Goal: Information Seeking & Learning: Learn about a topic

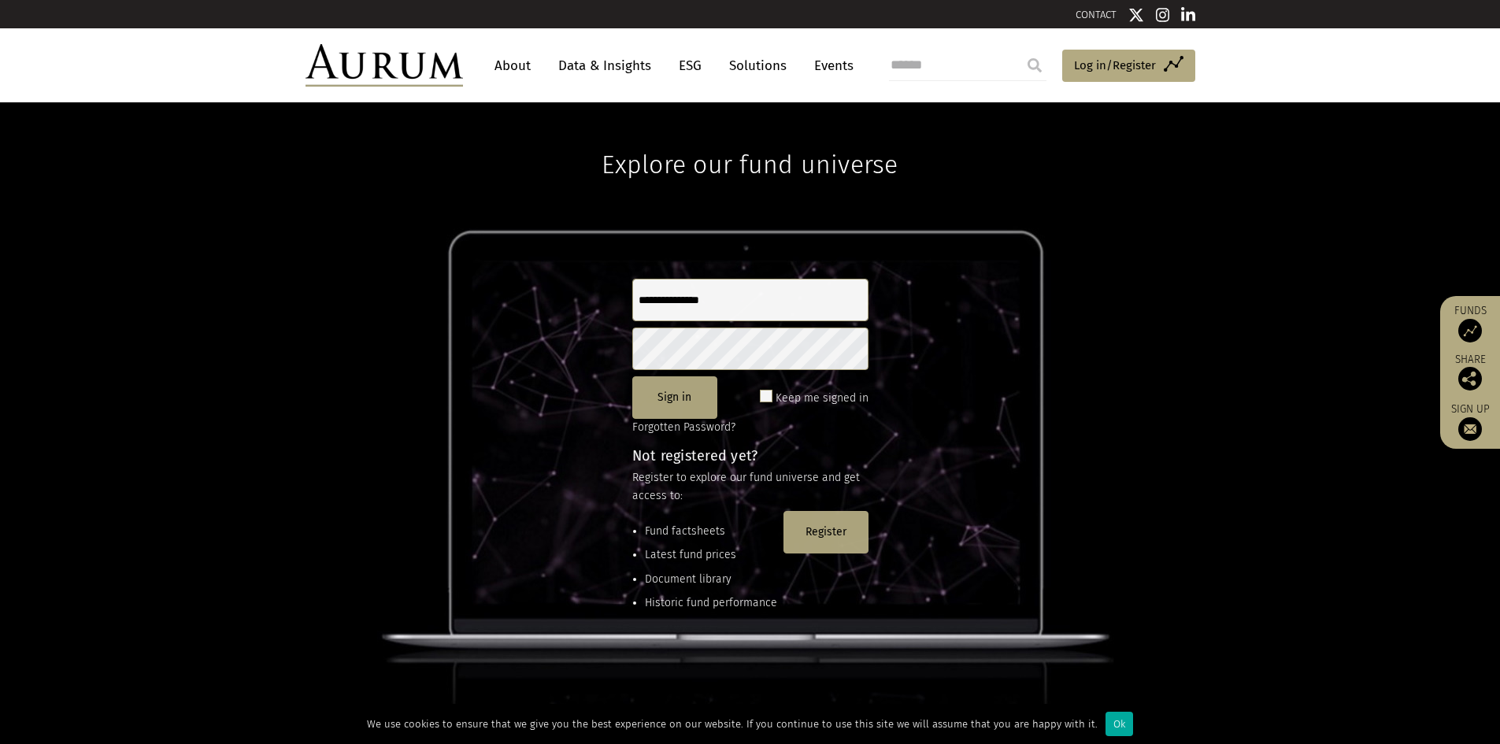
type input "**********"
click at [769, 395] on span at bounding box center [766, 396] width 13 height 13
click at [668, 391] on button "Sign in" at bounding box center [674, 397] width 85 height 43
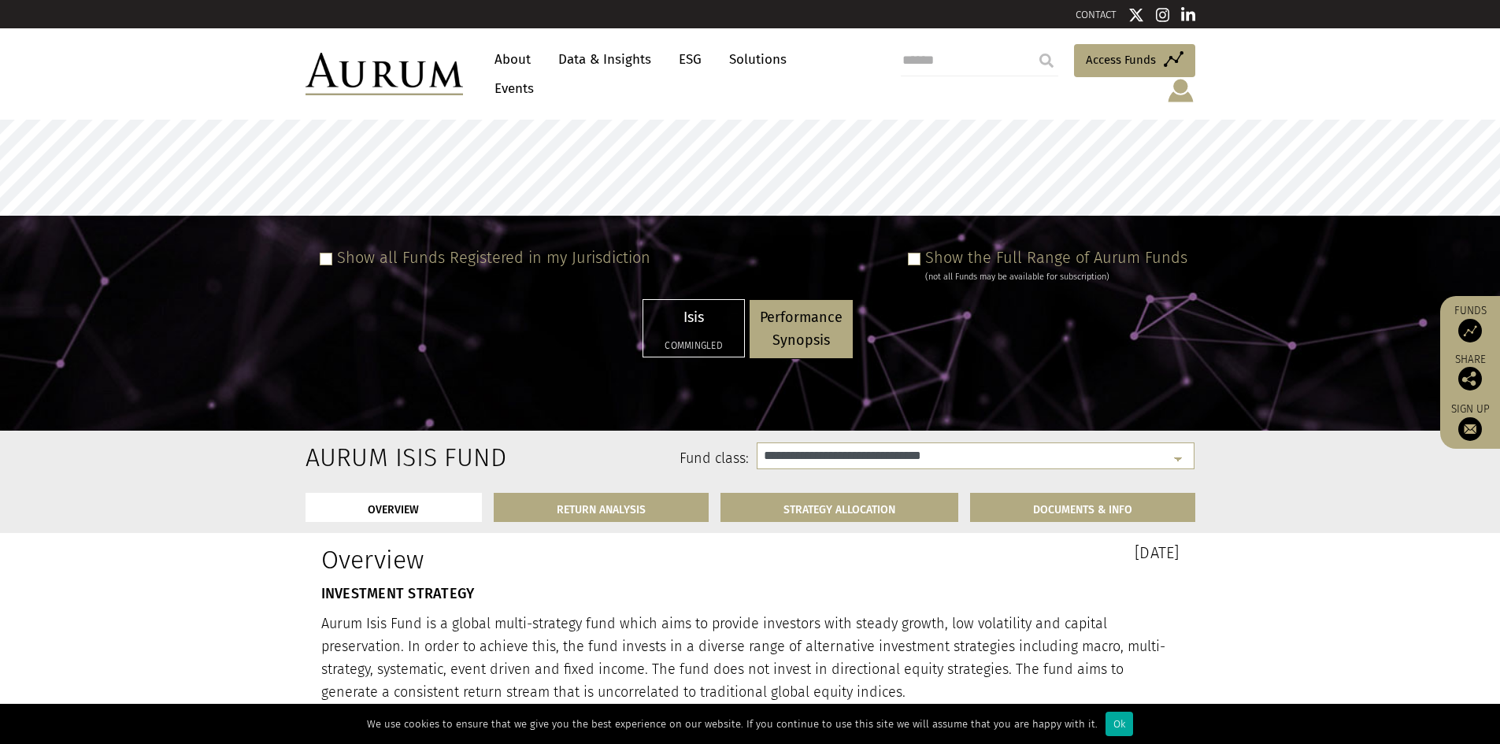
select select "**********"
click at [511, 62] on link "About" at bounding box center [513, 59] width 52 height 29
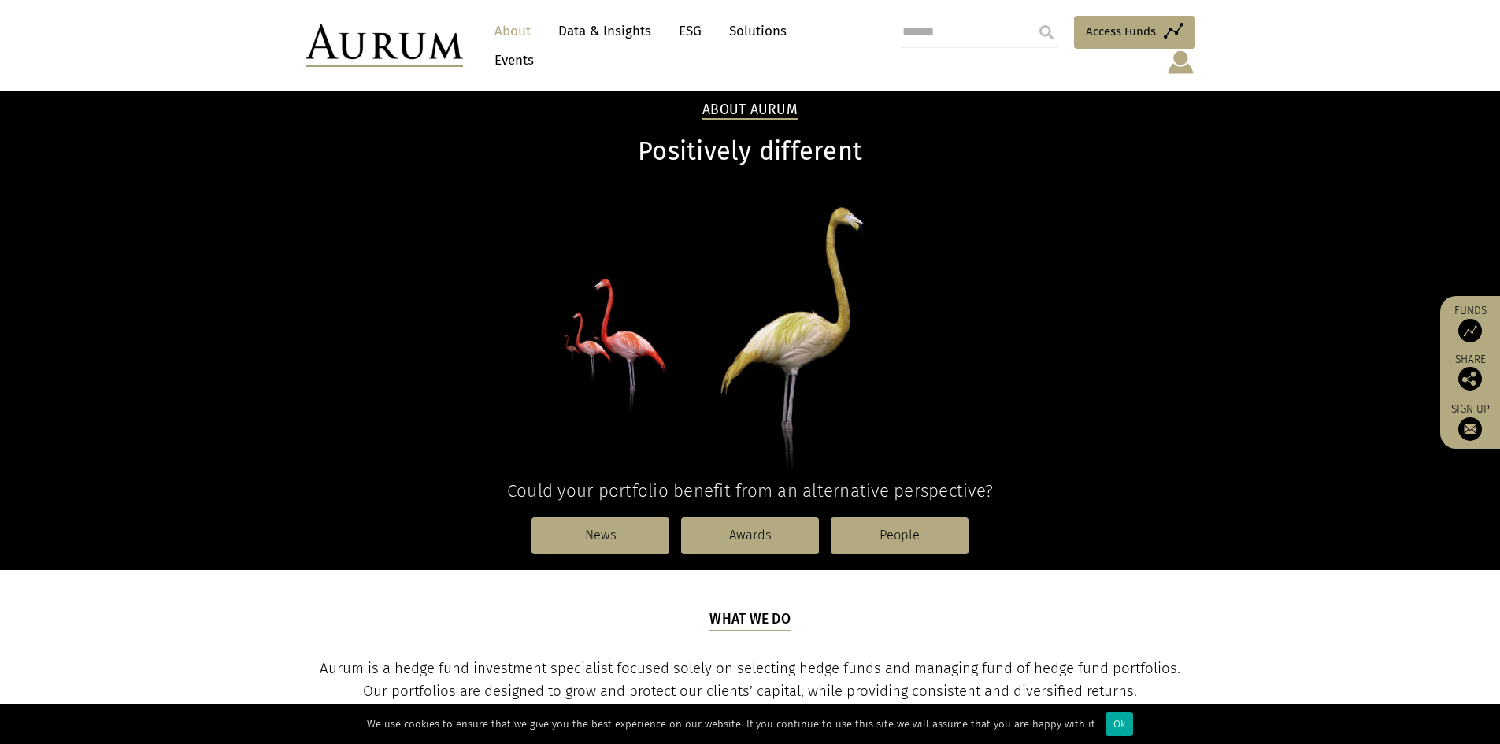
scroll to position [158, 0]
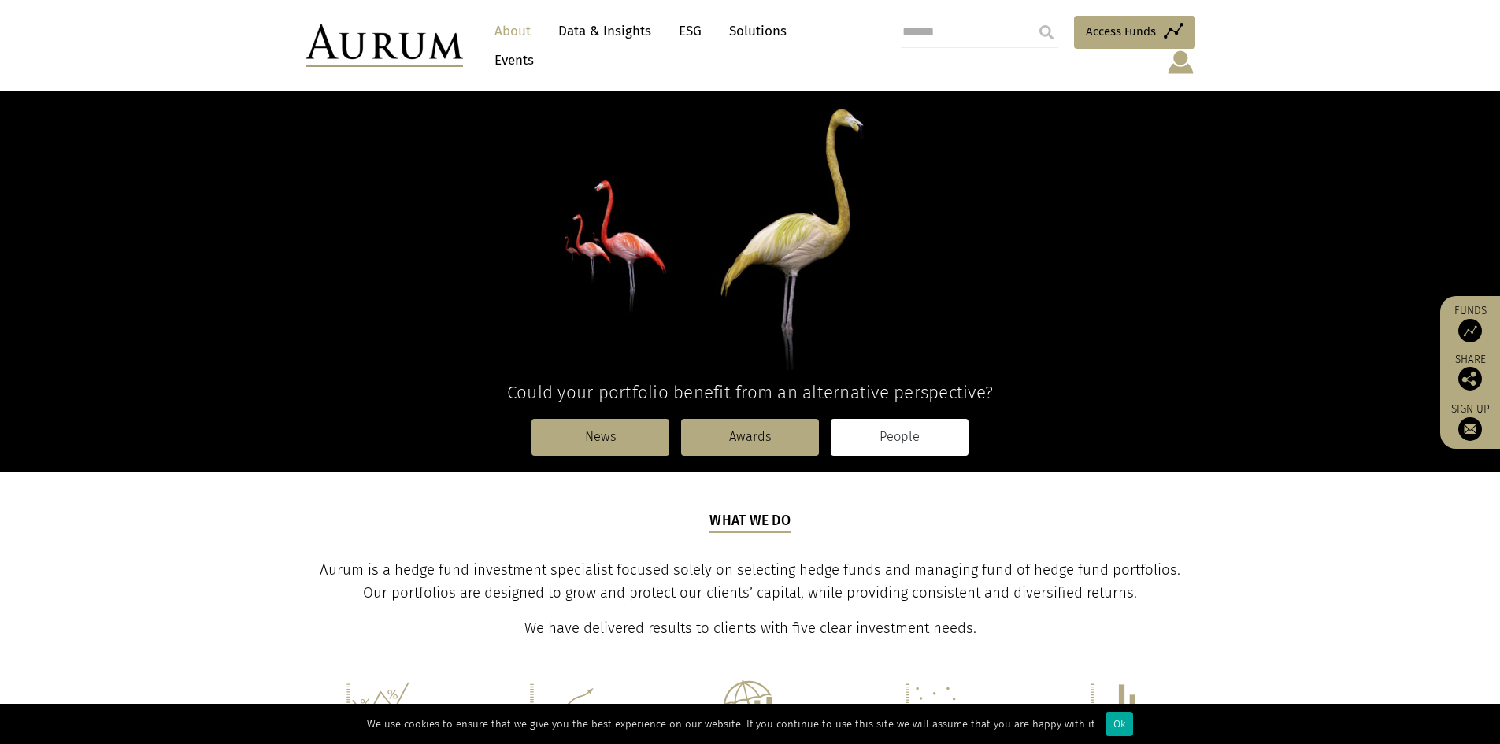
click at [882, 419] on link "People" at bounding box center [900, 437] width 138 height 36
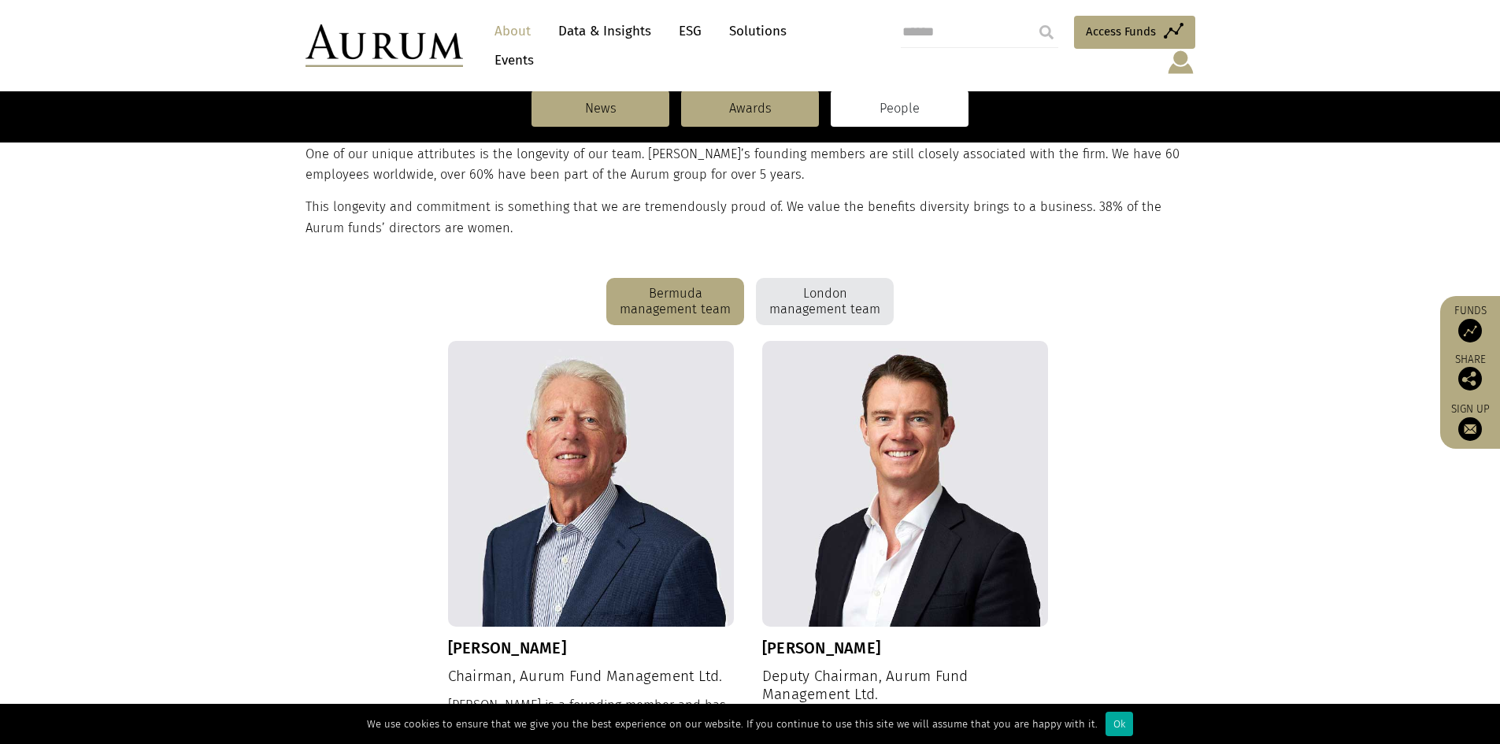
scroll to position [315, 0]
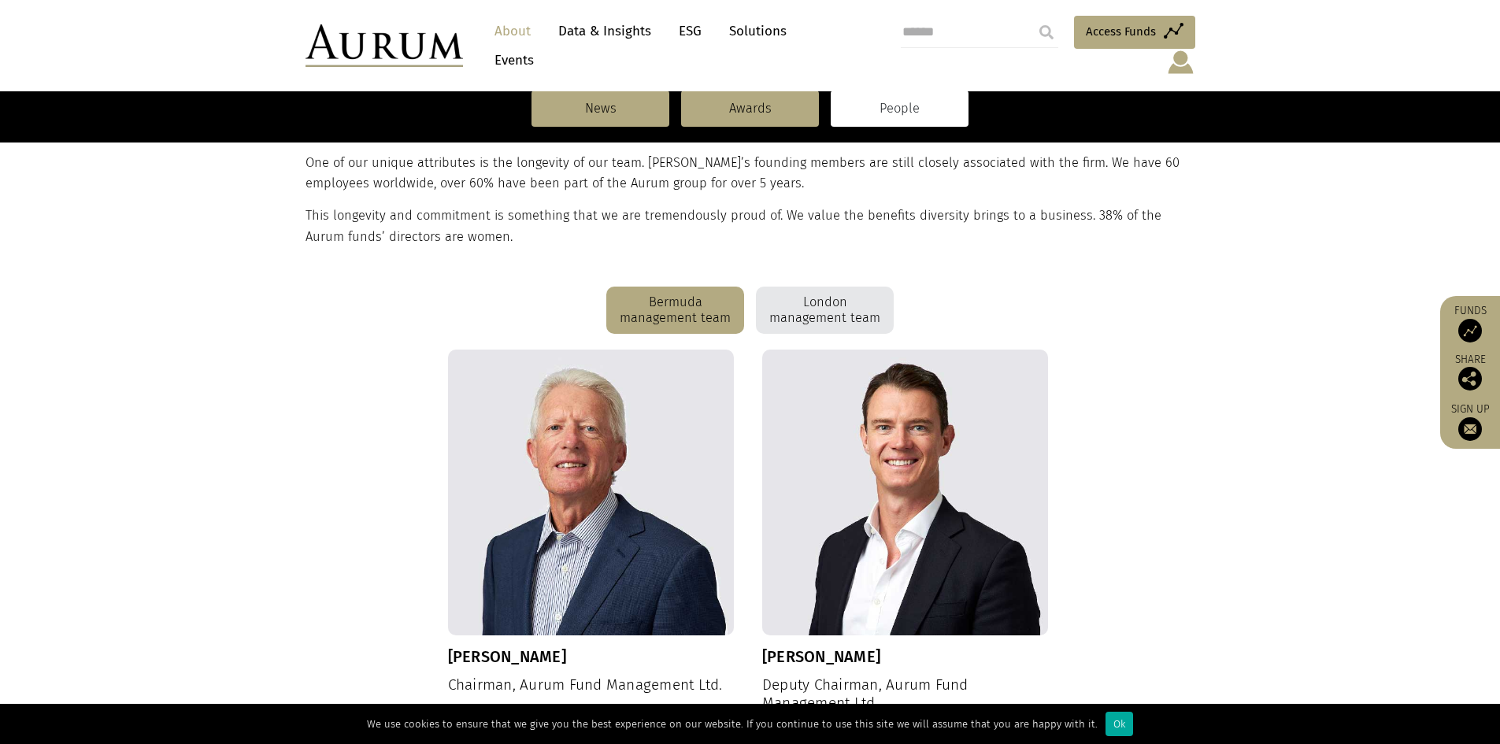
click at [826, 287] on div "London management team" at bounding box center [825, 310] width 138 height 47
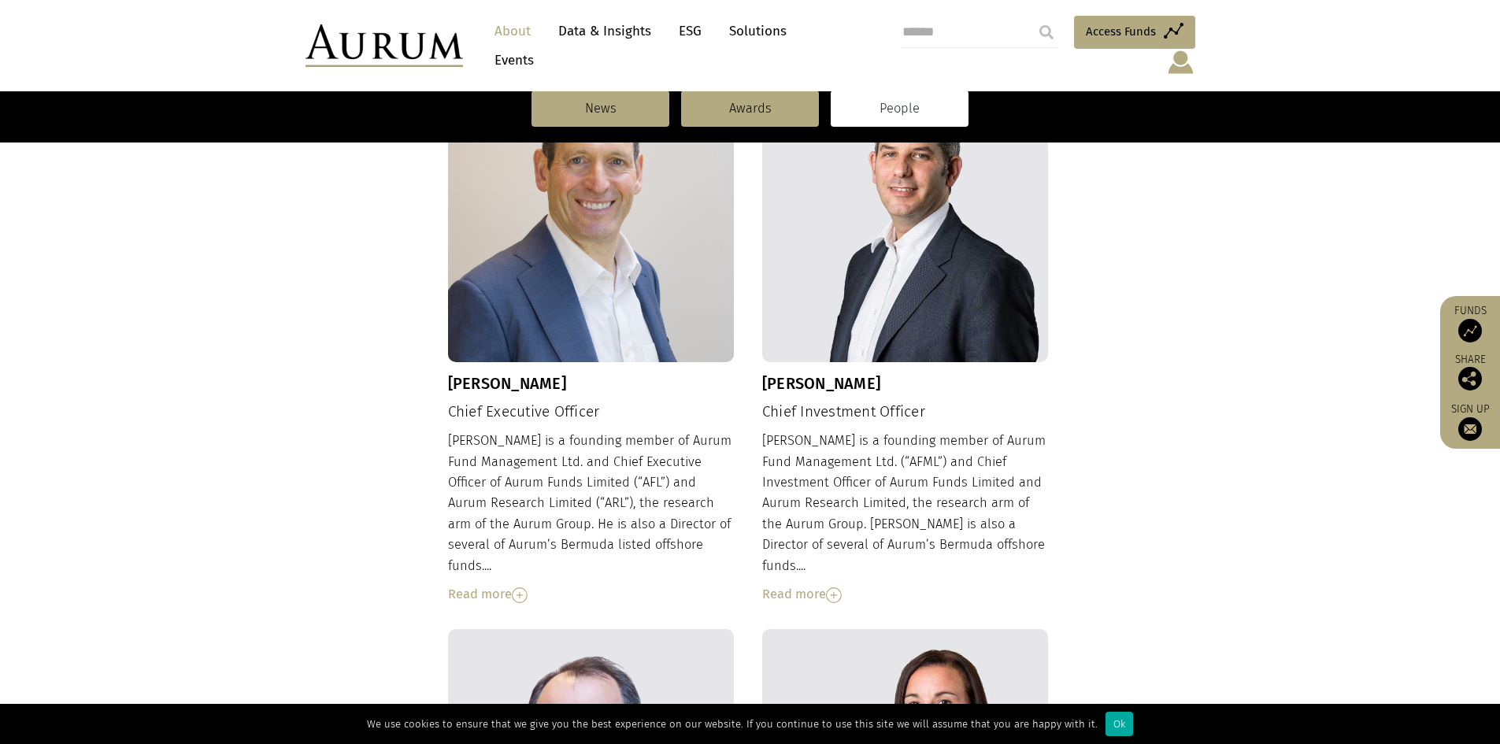
scroll to position [630, 0]
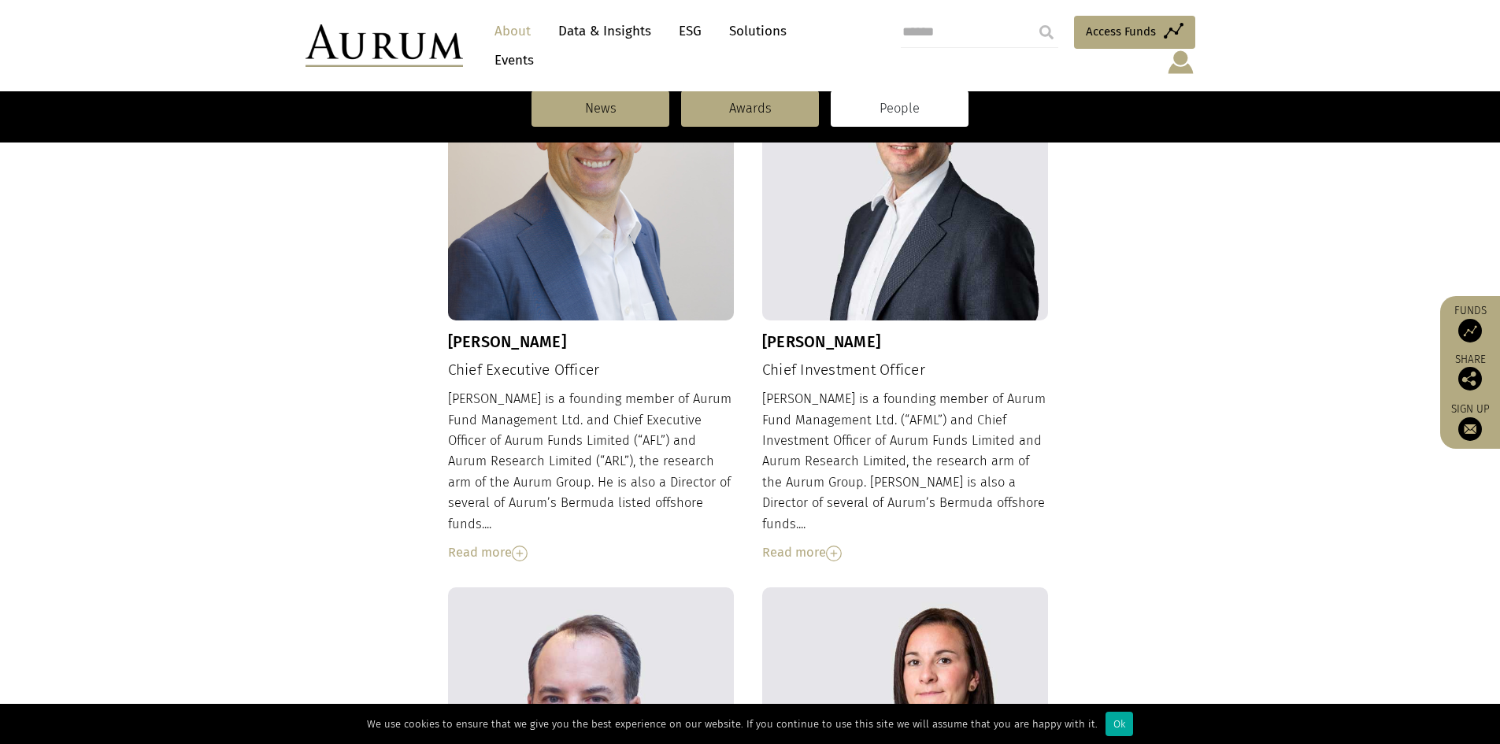
click at [814, 543] on div "Read more" at bounding box center [905, 553] width 287 height 20
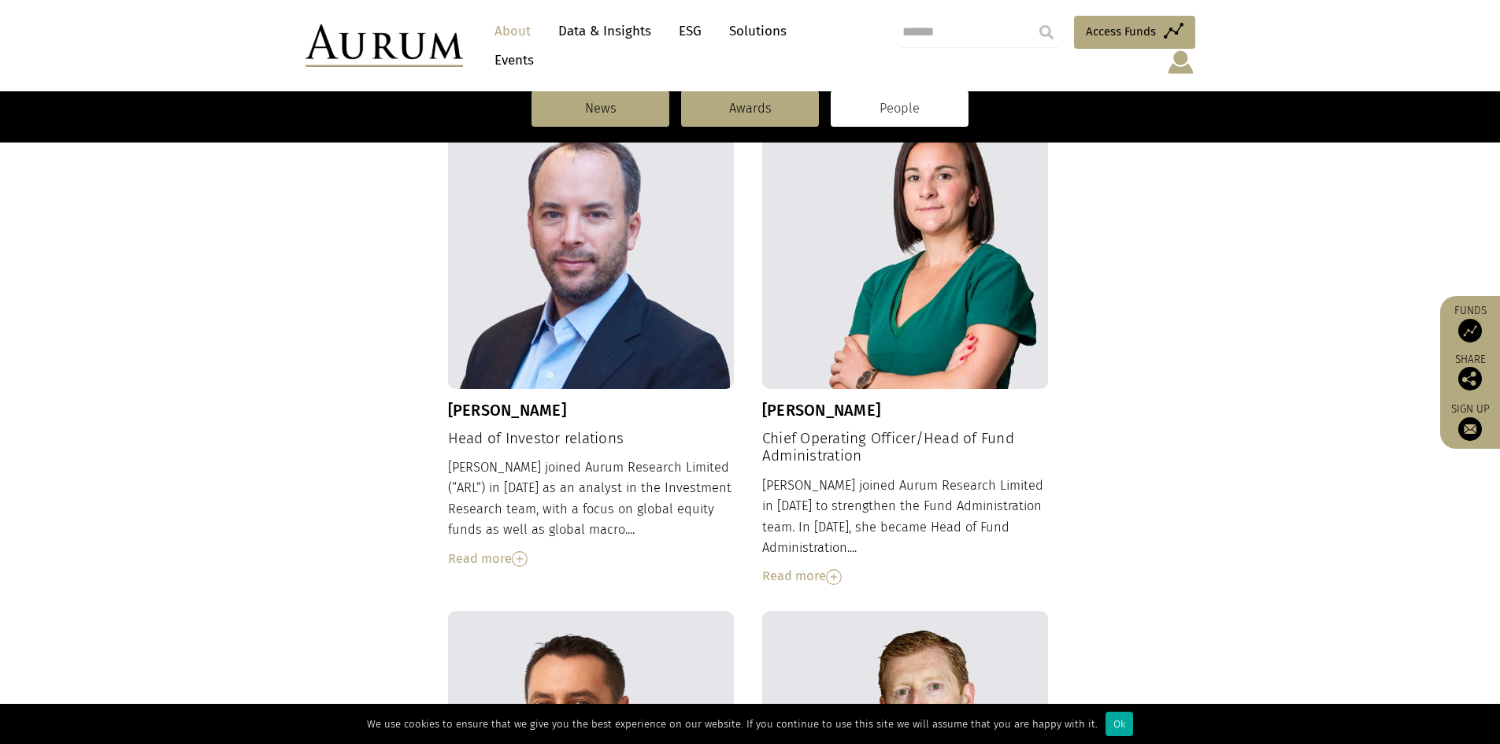
scroll to position [1418, 0]
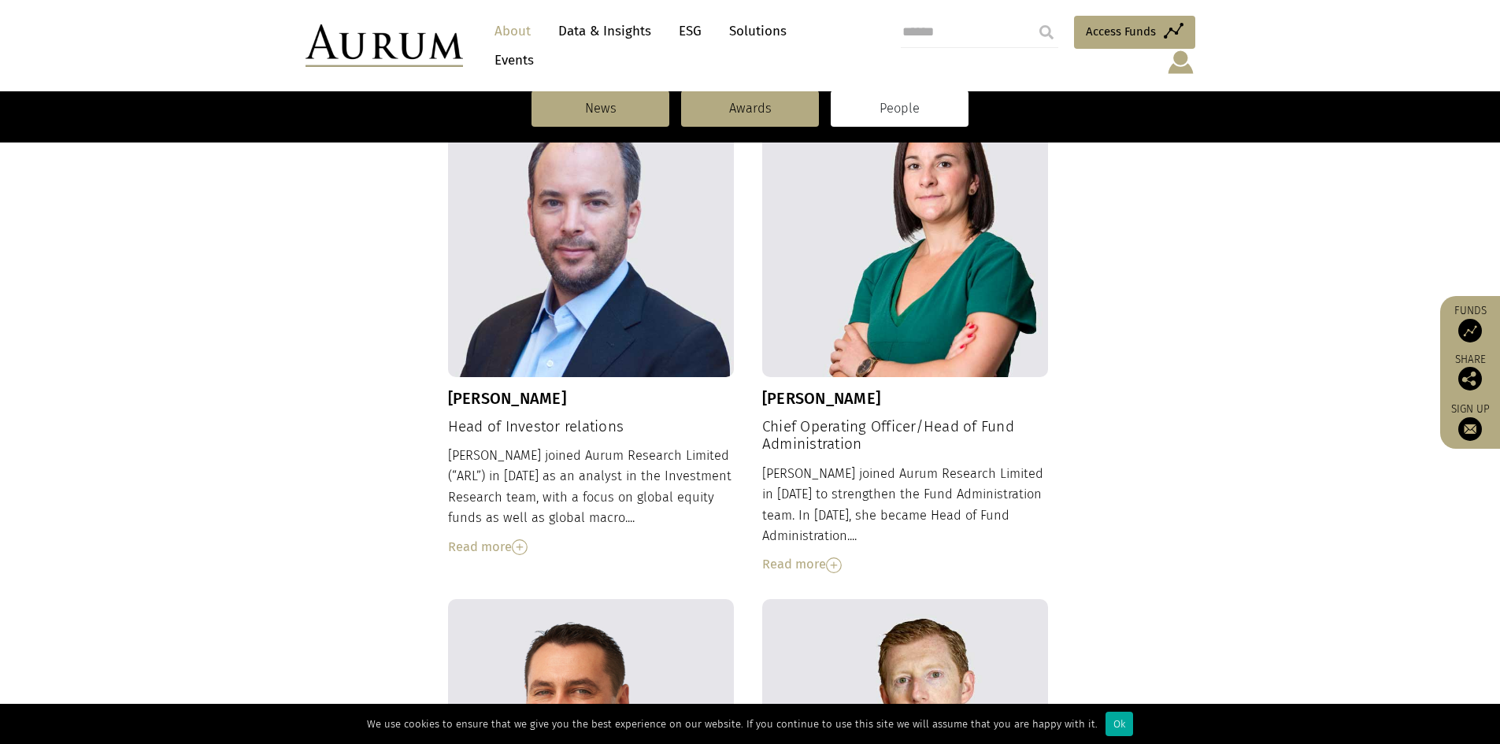
click at [527, 540] on img at bounding box center [520, 548] width 16 height 16
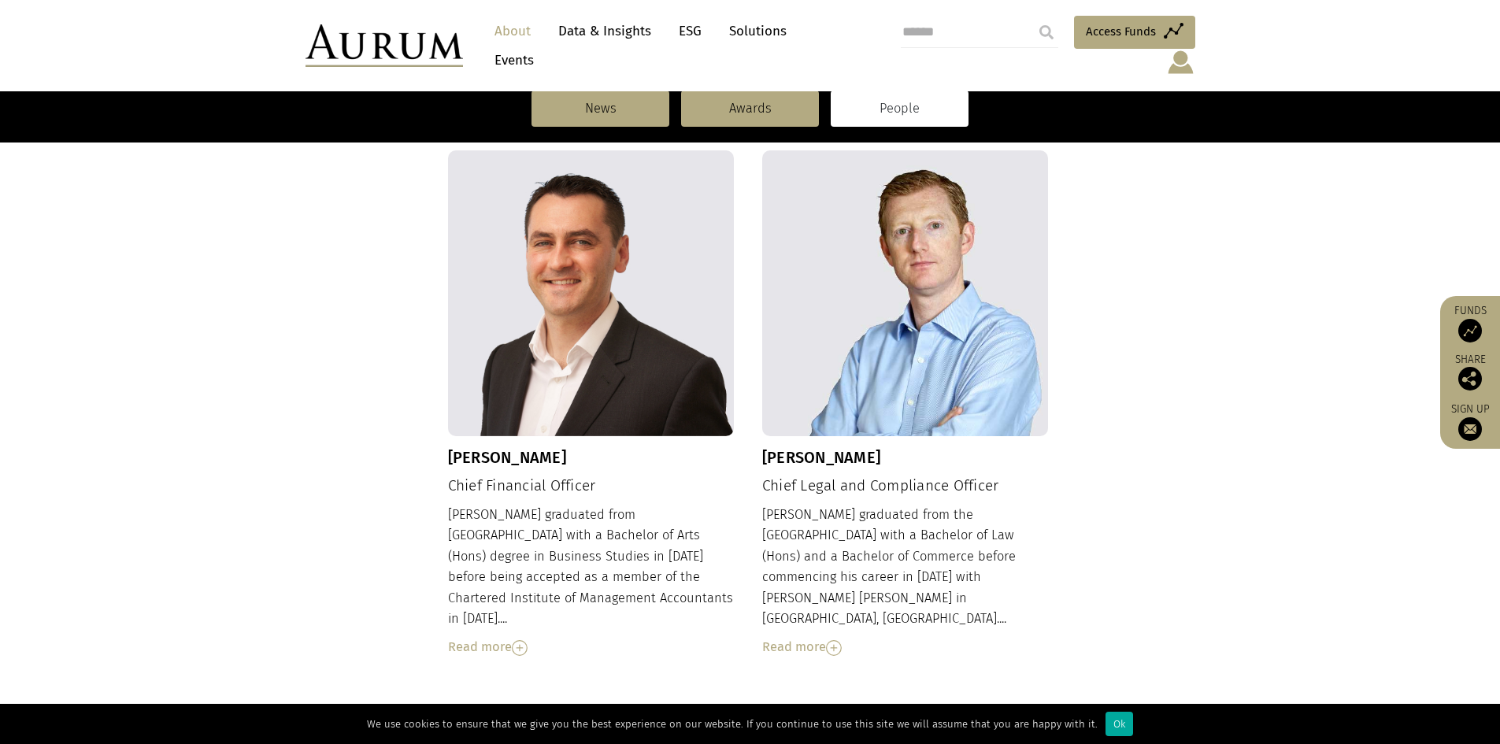
scroll to position [2205, 0]
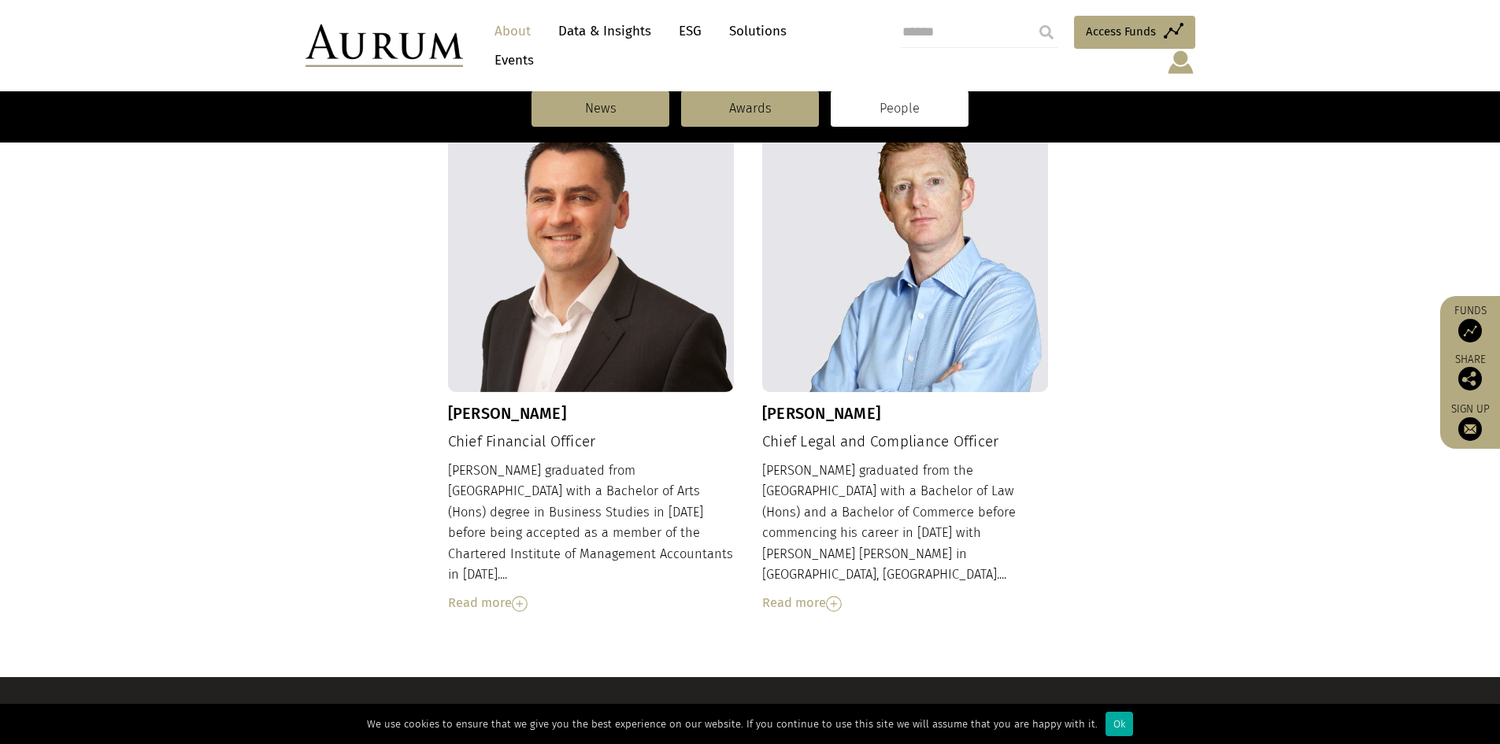
click at [517, 596] on img at bounding box center [520, 604] width 16 height 16
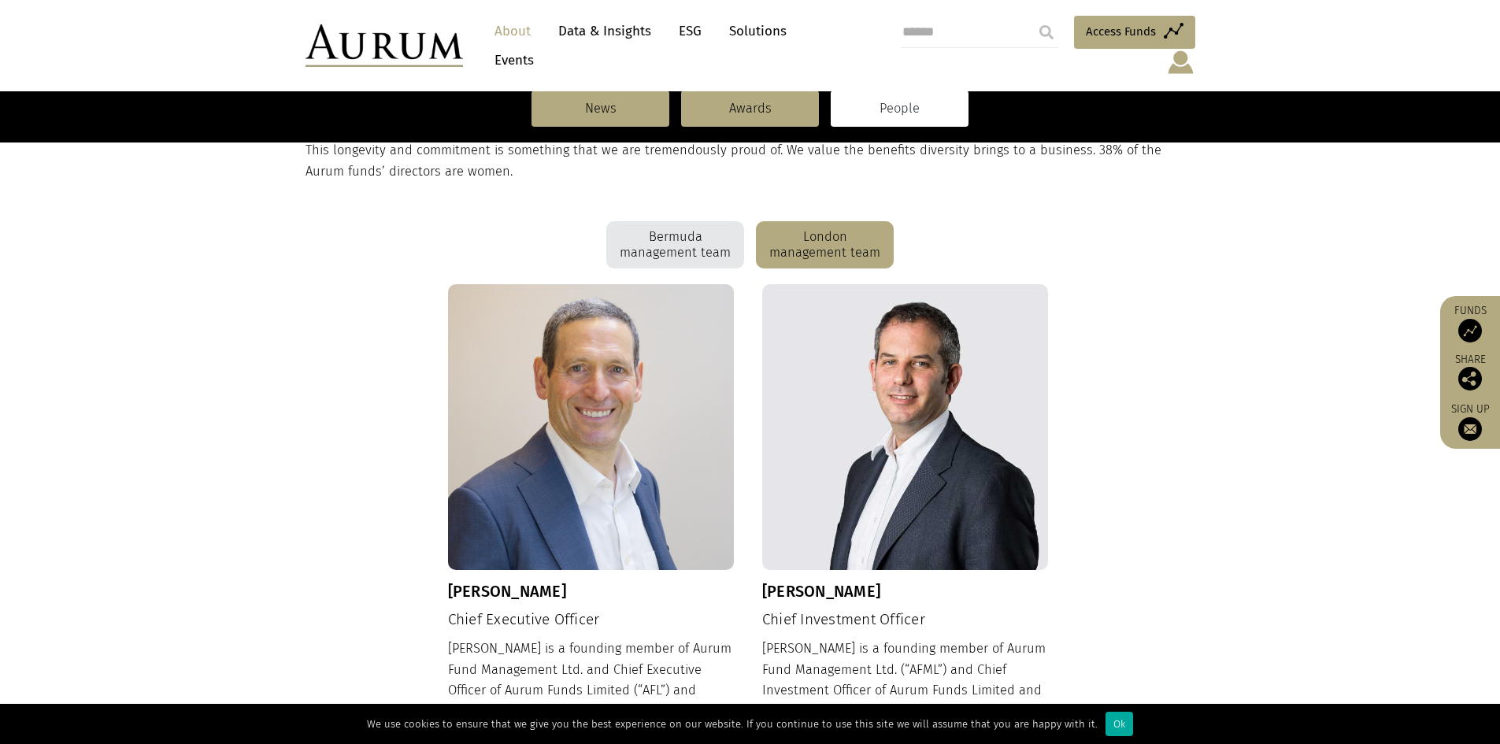
scroll to position [236, 0]
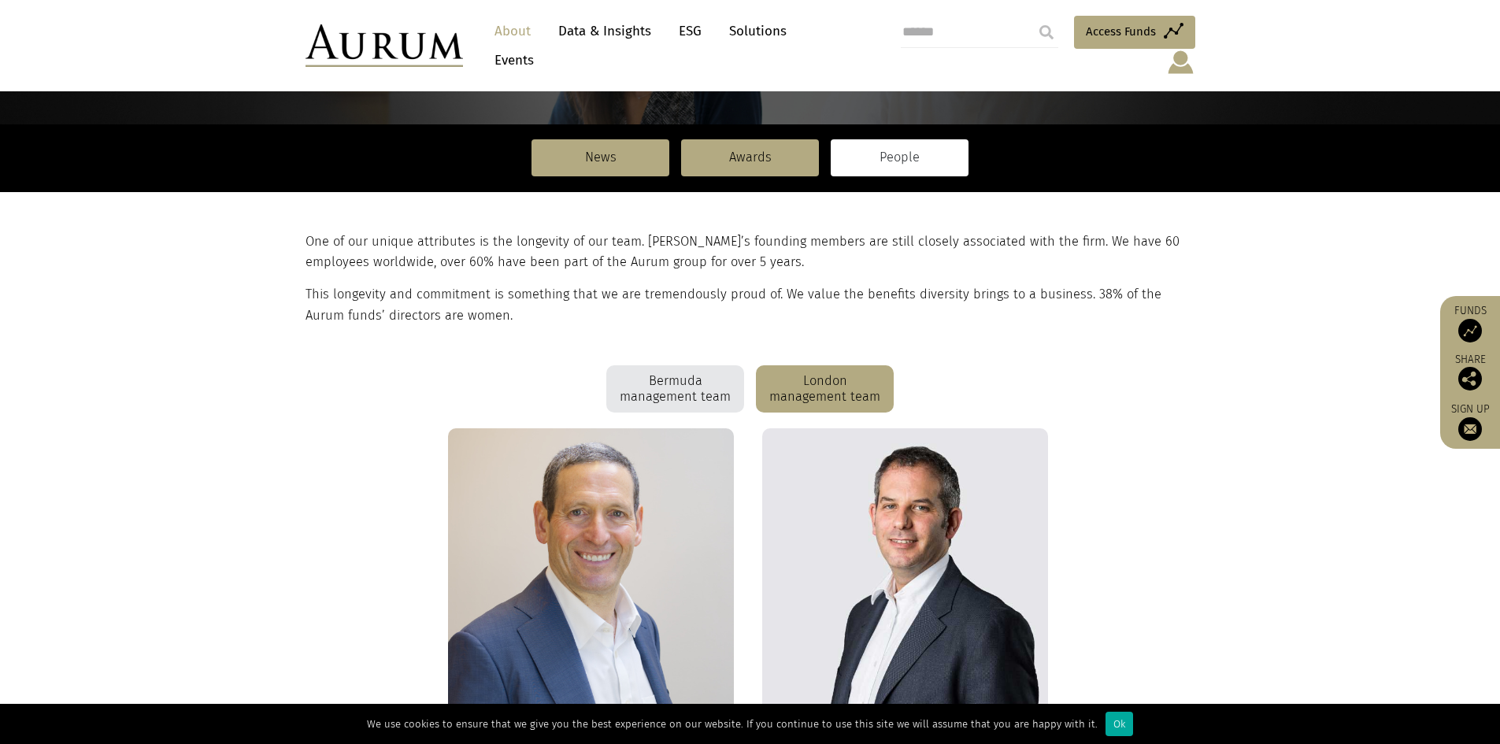
click at [675, 365] on div "Bermuda management team" at bounding box center [675, 388] width 138 height 47
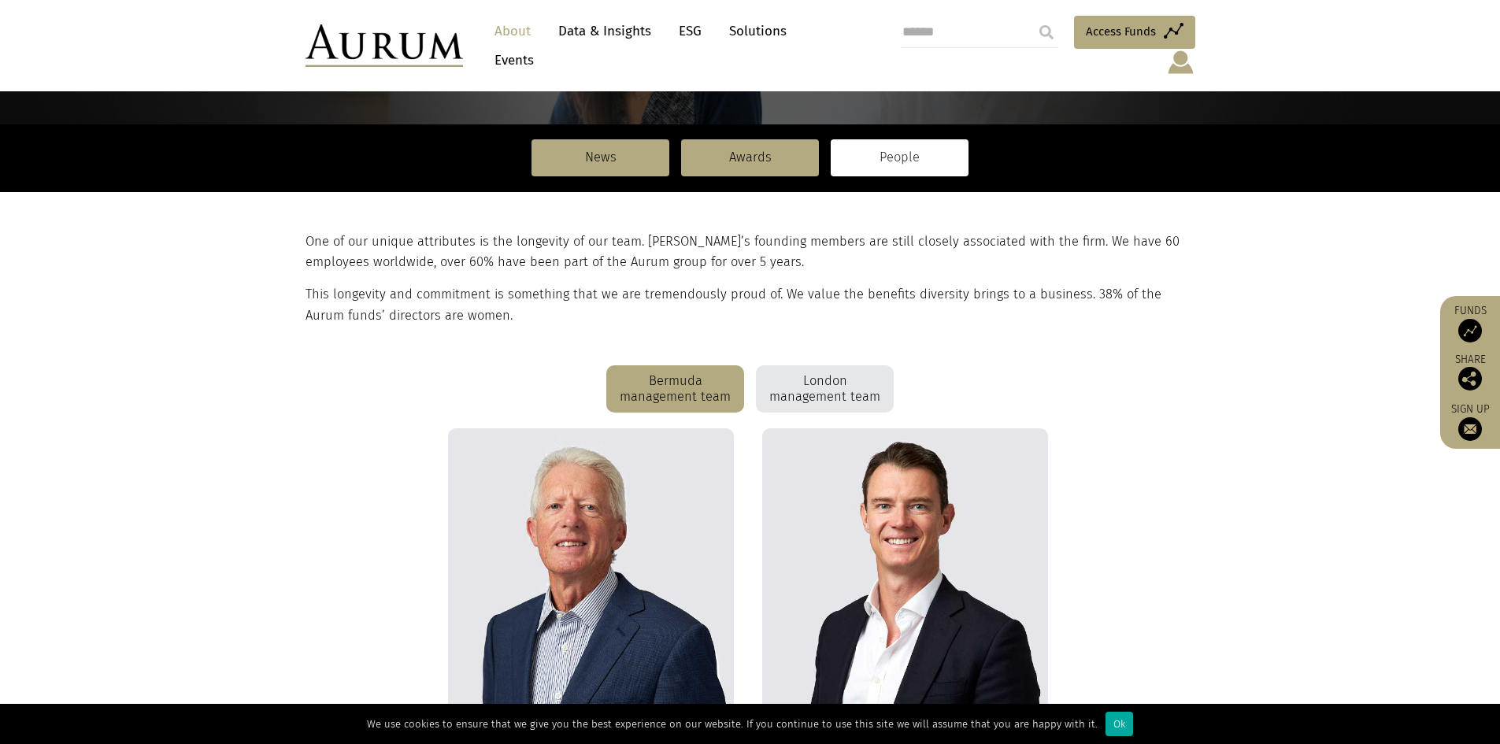
scroll to position [0, 0]
